Goal: Information Seeking & Learning: Learn about a topic

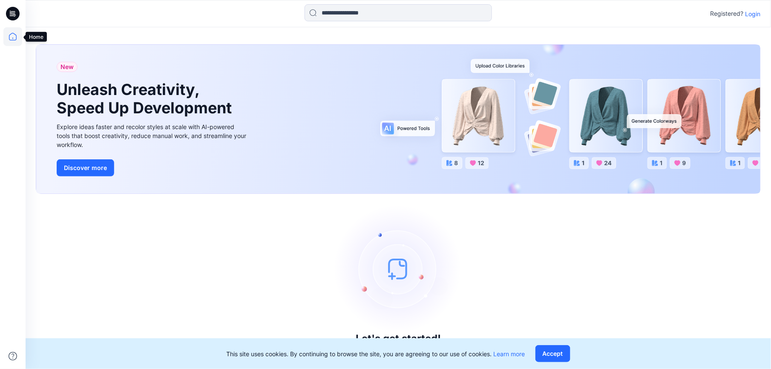
click at [8, 37] on icon at bounding box center [12, 36] width 19 height 19
click at [13, 15] on icon at bounding box center [13, 14] width 14 height 14
click at [757, 14] on p "Login" at bounding box center [752, 13] width 15 height 9
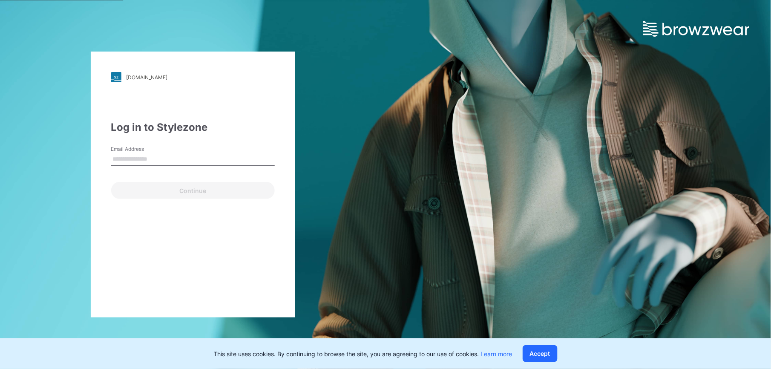
click at [157, 156] on input "Email Address" at bounding box center [192, 159] width 163 height 13
type input "**********"
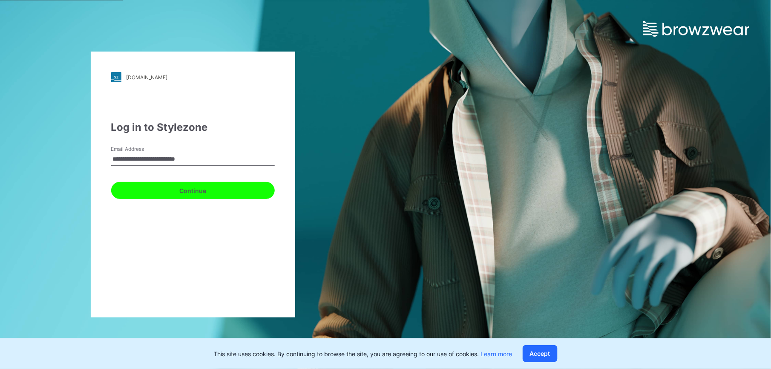
click at [162, 196] on button "Continue" at bounding box center [192, 190] width 163 height 17
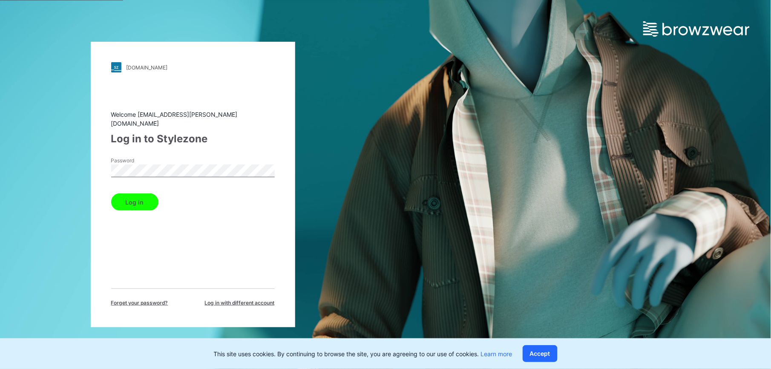
click at [123, 199] on button "Log in" at bounding box center [134, 201] width 47 height 17
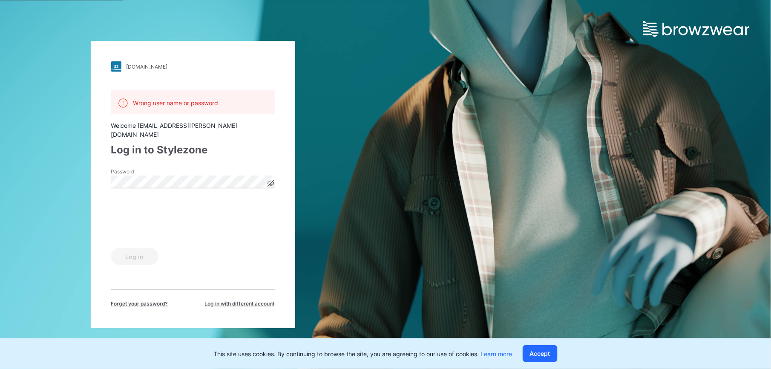
click at [271, 182] on icon at bounding box center [270, 183] width 2 height 2
click at [136, 254] on button "Log in" at bounding box center [134, 256] width 47 height 17
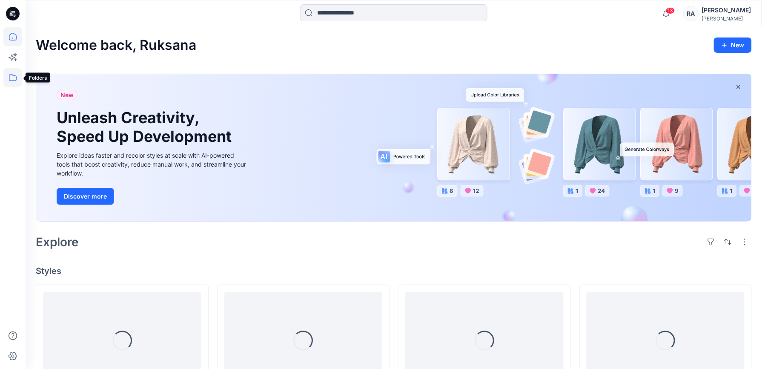
click at [9, 75] on icon at bounding box center [12, 77] width 19 height 19
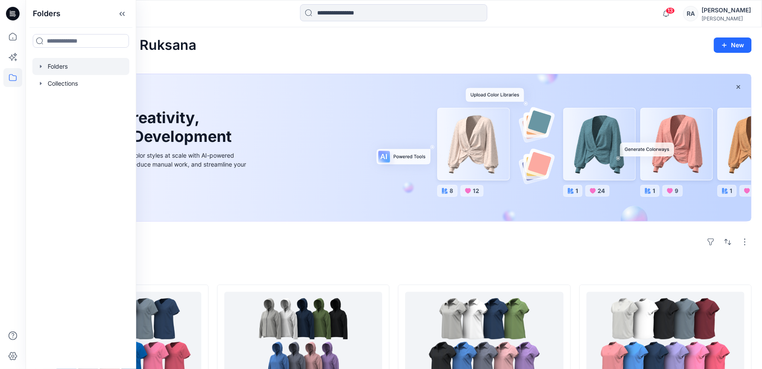
click at [55, 67] on div at bounding box center [80, 66] width 97 height 17
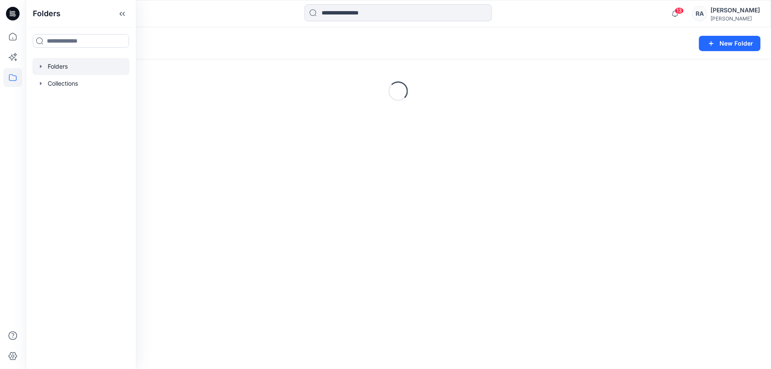
click at [41, 67] on icon "button" at bounding box center [40, 66] width 7 height 7
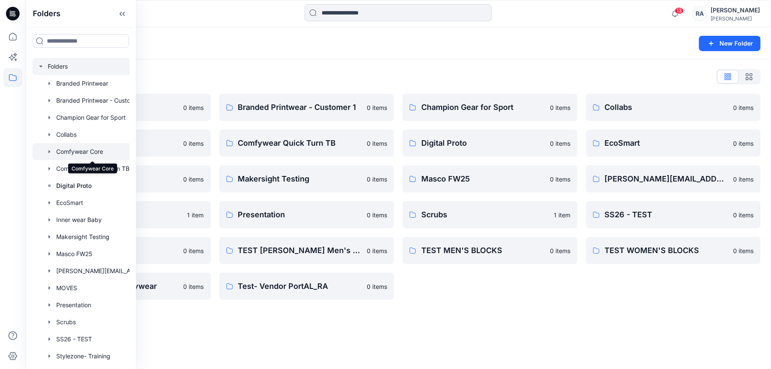
click at [95, 152] on div at bounding box center [91, 151] width 119 height 17
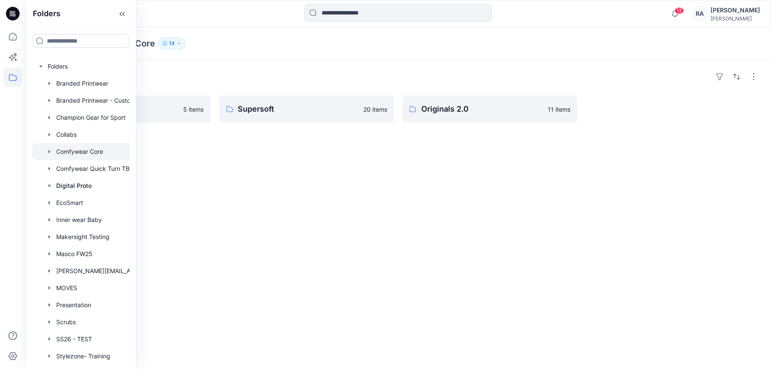
click at [52, 152] on icon "button" at bounding box center [49, 151] width 7 height 7
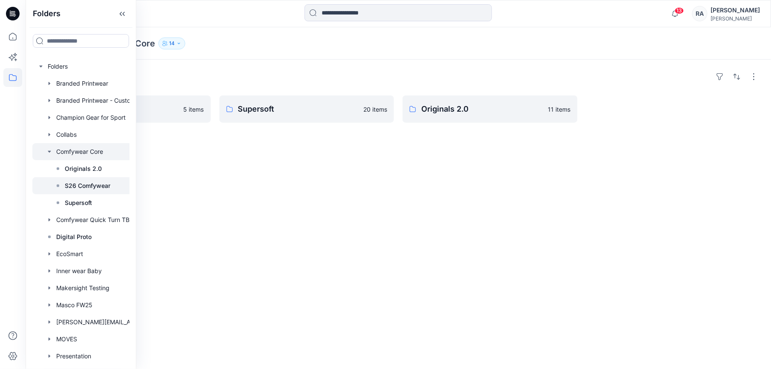
click at [99, 184] on p "S26 Comfywear" at bounding box center [88, 186] width 46 height 10
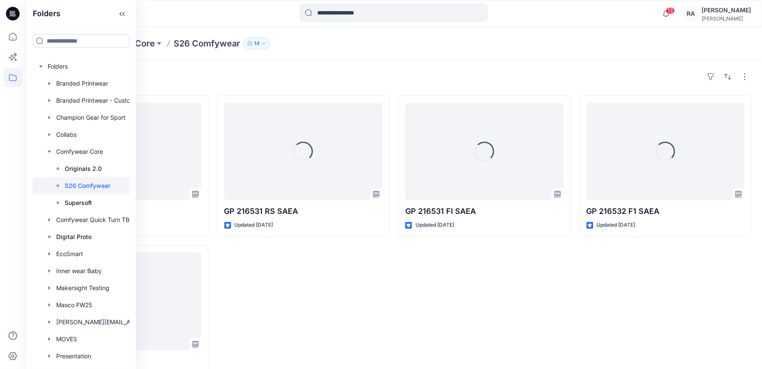
click at [384, 76] on div "Styles" at bounding box center [394, 77] width 716 height 14
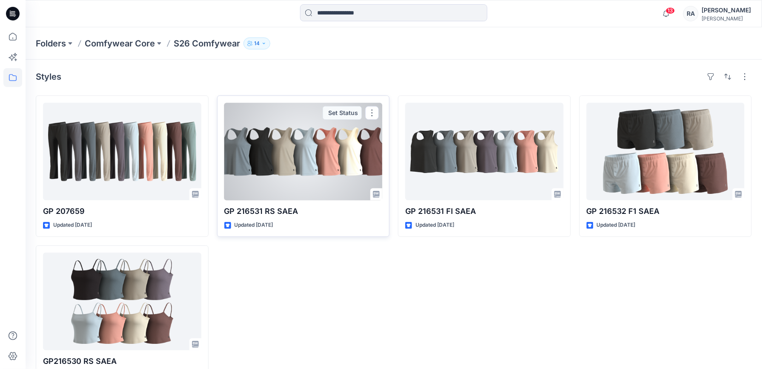
click at [295, 179] on div at bounding box center [303, 151] width 158 height 97
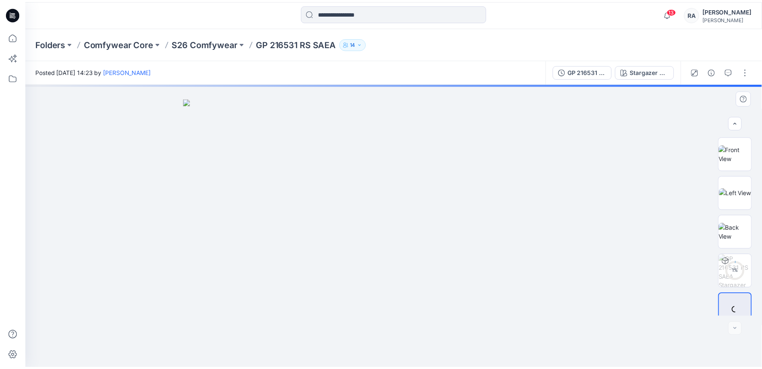
scroll to position [49, 0]
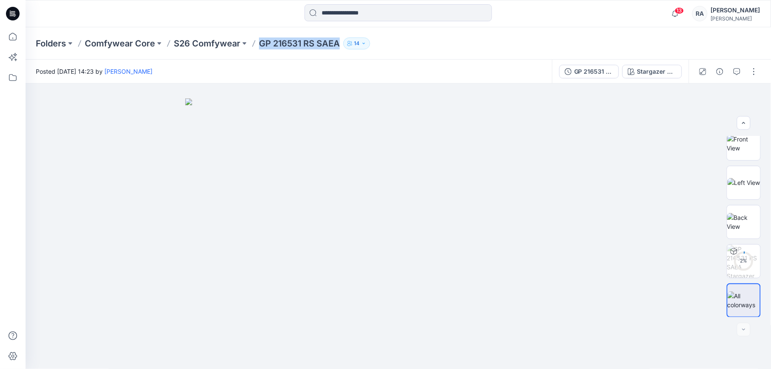
drag, startPoint x: 255, startPoint y: 43, endPoint x: 338, endPoint y: 43, distance: 83.0
click at [338, 43] on div "Folders Comfywear Core S26 Comfywear GP 216531 RS SAEA 14" at bounding box center [365, 43] width 658 height 12
drag, startPoint x: 338, startPoint y: 43, endPoint x: 284, endPoint y: 53, distance: 55.1
click at [304, 47] on p "GP 216531 RS SAEA" at bounding box center [299, 43] width 81 height 12
click at [259, 45] on p "GP 216531 RS SAEA" at bounding box center [299, 43] width 81 height 12
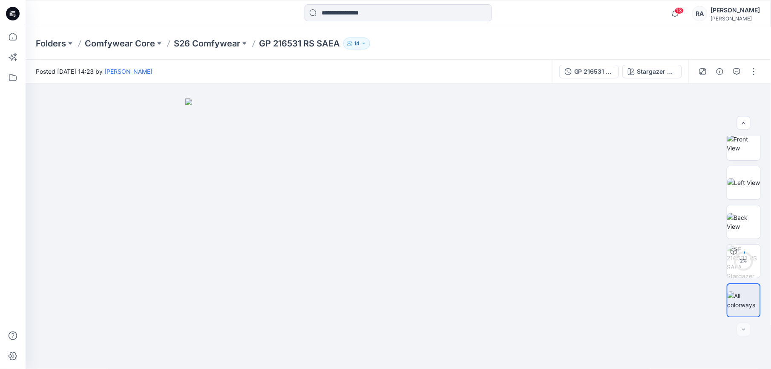
click at [401, 42] on div "Folders Comfywear Core S26 Comfywear GP 216531 RS SAEA 14" at bounding box center [365, 43] width 658 height 12
drag, startPoint x: 254, startPoint y: 40, endPoint x: 301, endPoint y: 43, distance: 46.9
click at [301, 43] on div "Folders Comfywear Core S26 Comfywear GP 216531 RS SAEA 14" at bounding box center [365, 43] width 658 height 12
copy p "GP 216531"
click at [106, 43] on p "Comfywear Core" at bounding box center [120, 43] width 70 height 12
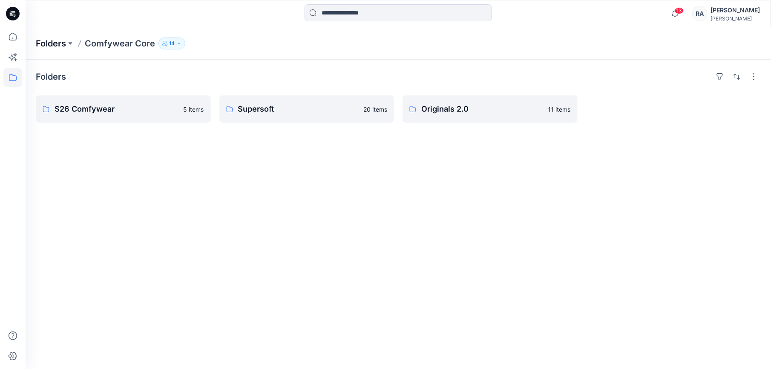
click at [58, 44] on p "Folders" at bounding box center [51, 43] width 30 height 12
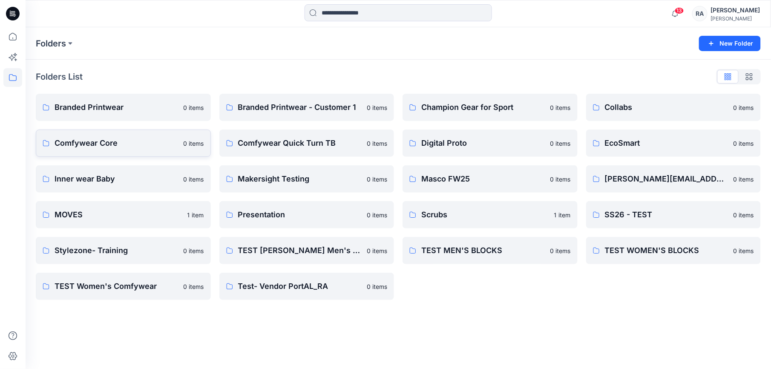
click at [104, 140] on p "Comfywear Core" at bounding box center [116, 143] width 124 height 12
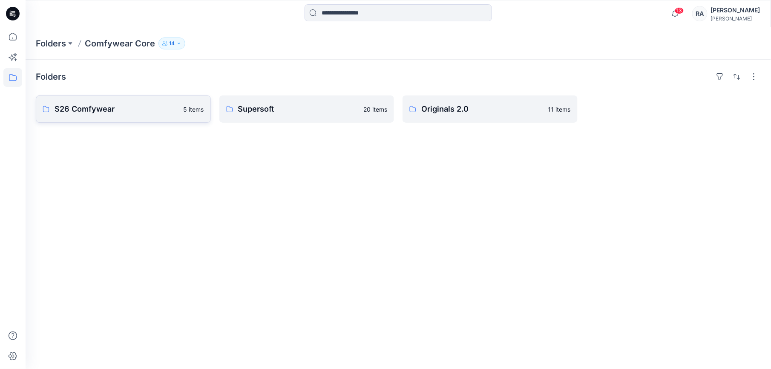
click at [124, 107] on p "S26 Comfywear" at bounding box center [116, 109] width 124 height 12
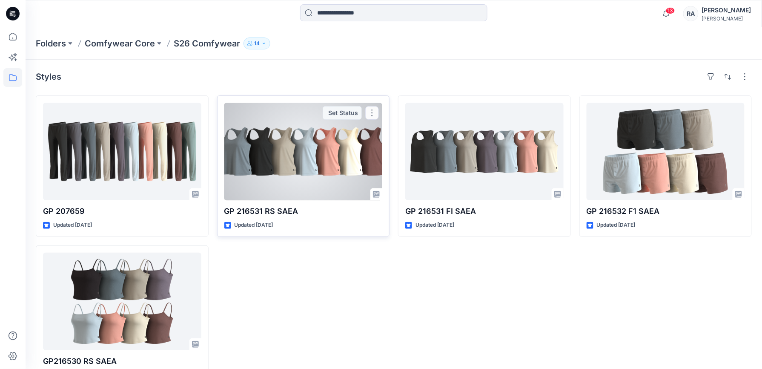
click at [316, 135] on div at bounding box center [303, 151] width 158 height 97
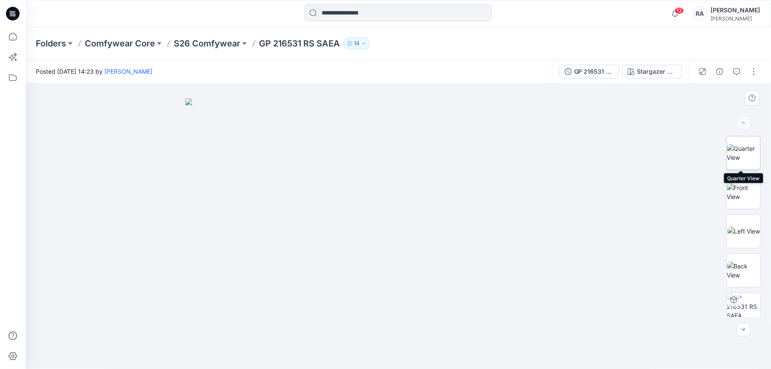
click at [746, 150] on img at bounding box center [743, 153] width 33 height 18
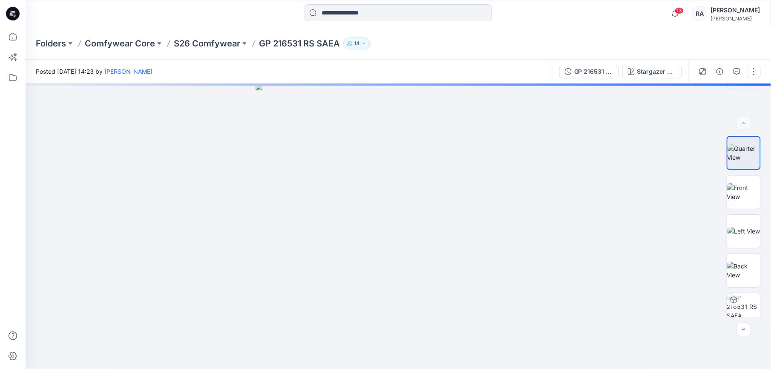
click at [755, 72] on button "button" at bounding box center [754, 72] width 14 height 14
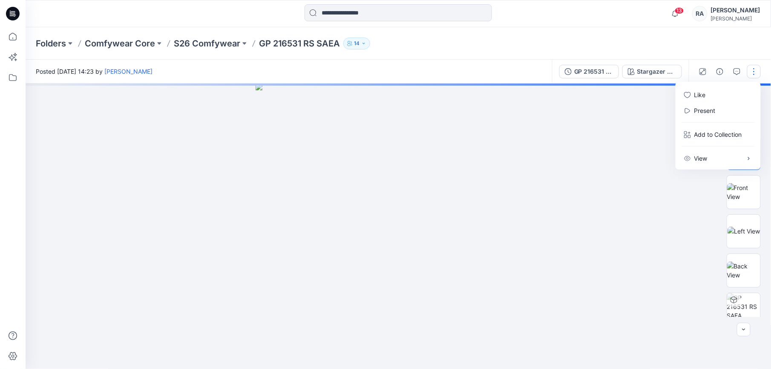
click at [631, 120] on div at bounding box center [398, 226] width 745 height 286
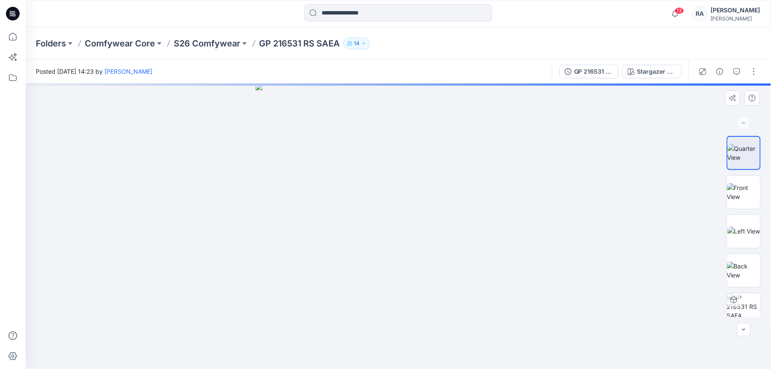
drag, startPoint x: 395, startPoint y: 205, endPoint x: 396, endPoint y: 254, distance: 49.4
click at [397, 284] on img at bounding box center [398, 226] width 286 height 286
click at [586, 74] on div "GP 216531 RS SAEA" at bounding box center [593, 71] width 39 height 9
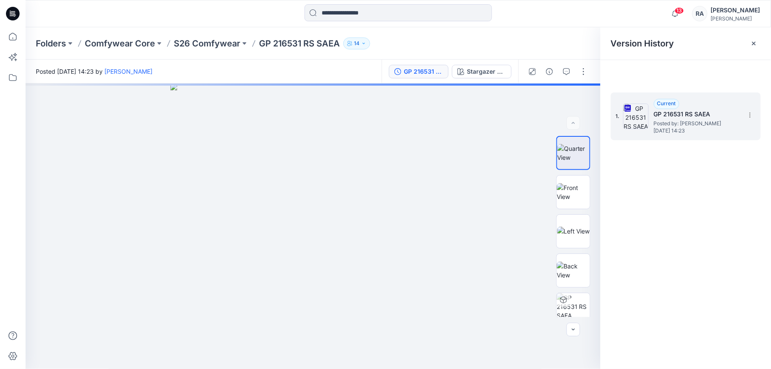
click at [699, 124] on span "Posted by: [PERSON_NAME]" at bounding box center [695, 123] width 85 height 9
click at [751, 116] on icon at bounding box center [749, 115] width 7 height 7
click at [725, 170] on div "1. Current GP 216531 RS SAEA Posted by: [PERSON_NAME] [DATE] 14:23" at bounding box center [685, 232] width 170 height 298
click at [575, 192] on img at bounding box center [572, 192] width 33 height 18
click at [584, 72] on button "button" at bounding box center [583, 72] width 14 height 14
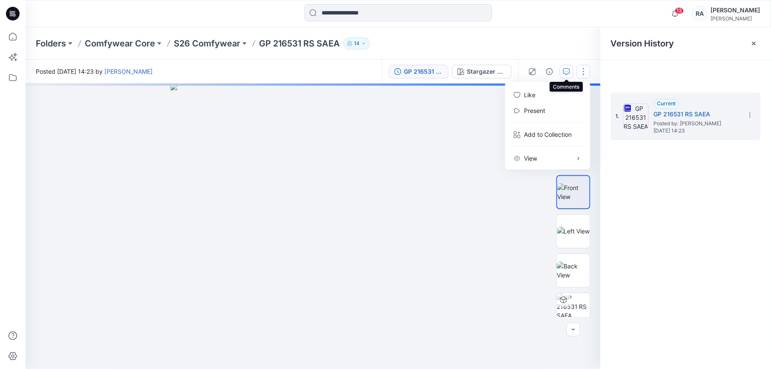
click at [567, 72] on icon "button" at bounding box center [566, 71] width 7 height 7
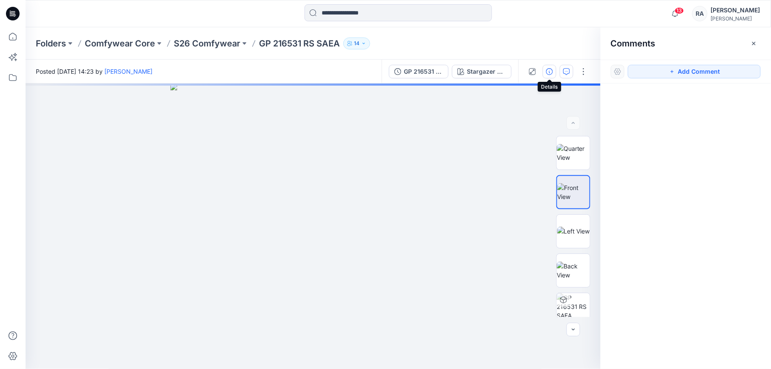
click at [552, 72] on icon "button" at bounding box center [549, 71] width 7 height 7
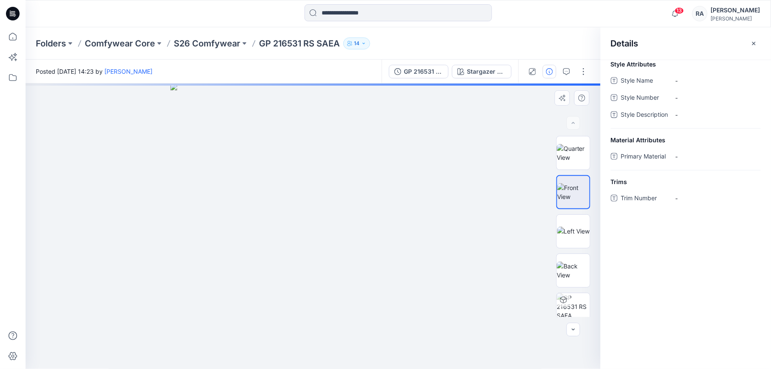
click at [496, 149] on div at bounding box center [313, 226] width 575 height 286
